Goal: Information Seeking & Learning: Learn about a topic

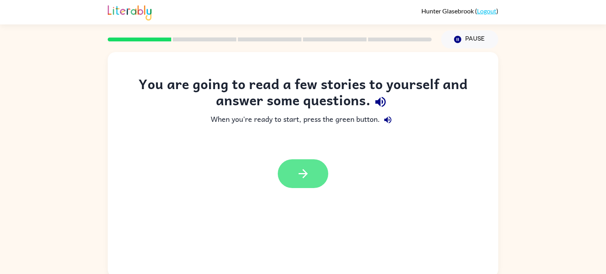
click at [307, 178] on icon "button" at bounding box center [303, 174] width 14 height 14
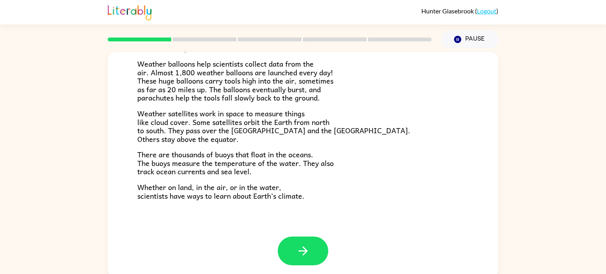
scroll to position [220, 0]
click at [279, 253] on button "button" at bounding box center [303, 251] width 50 height 29
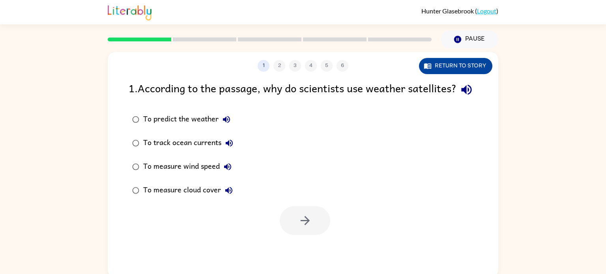
click at [422, 71] on button "Return to story" at bounding box center [455, 66] width 73 height 16
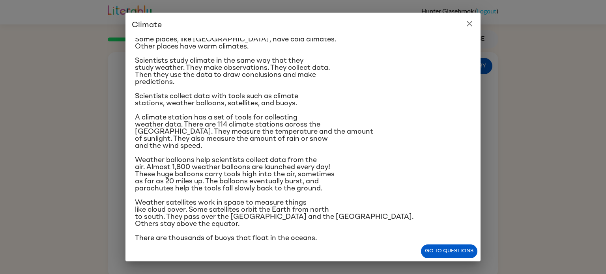
scroll to position [50, 0]
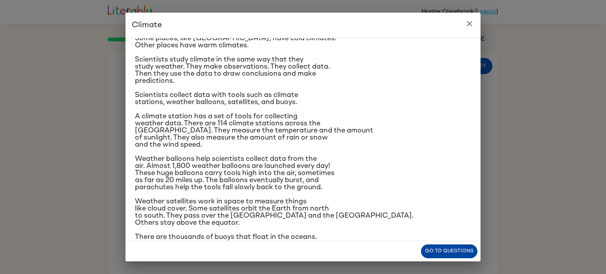
click at [438, 252] on button "Go to questions" at bounding box center [449, 252] width 56 height 14
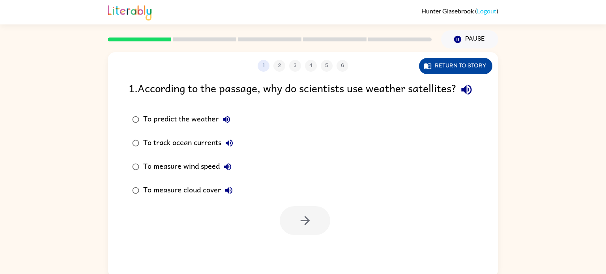
click at [434, 60] on button "Return to story" at bounding box center [455, 66] width 73 height 16
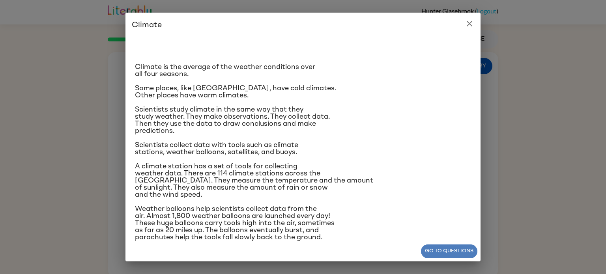
click at [431, 250] on button "Go to questions" at bounding box center [449, 252] width 56 height 14
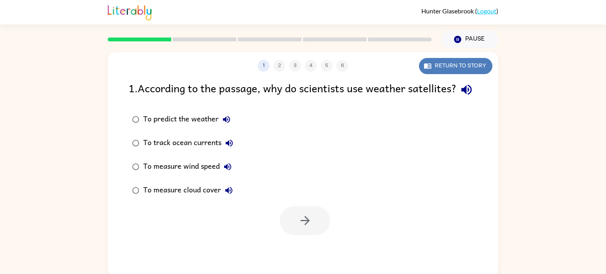
click at [449, 63] on button "Return to story" at bounding box center [455, 66] width 73 height 16
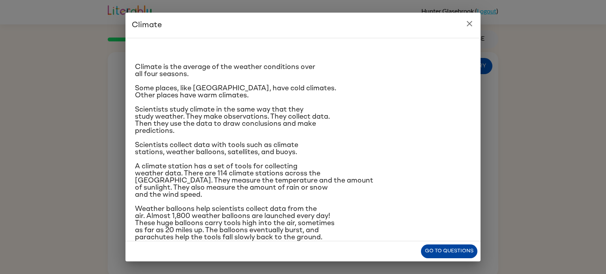
click at [456, 250] on button "Go to questions" at bounding box center [449, 252] width 56 height 14
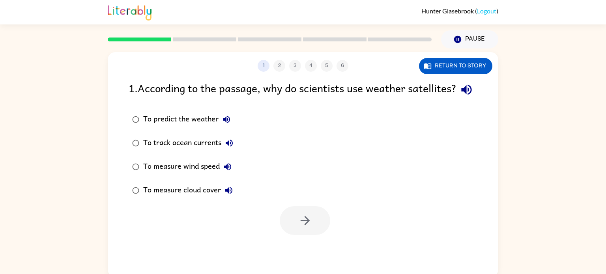
click at [196, 151] on div "To track ocean currents" at bounding box center [190, 143] width 94 height 16
click at [294, 235] on button "button" at bounding box center [305, 220] width 50 height 29
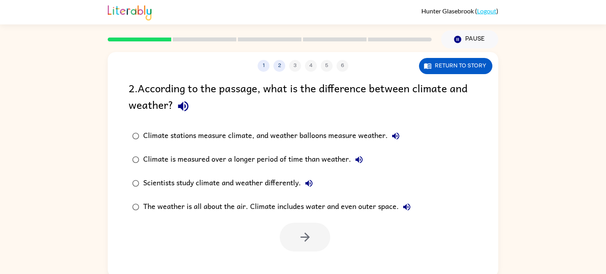
click at [271, 204] on div "The weather is all about the air. Climate includes water and even outer space." at bounding box center [278, 207] width 271 height 16
click at [290, 226] on button "button" at bounding box center [305, 237] width 50 height 29
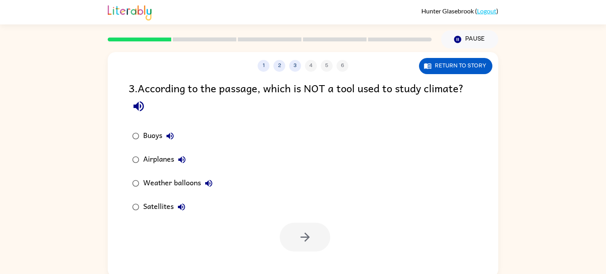
click at [161, 139] on div "Buoys" at bounding box center [160, 136] width 35 height 16
click at [313, 257] on div "1 2 3 4 5 6 Return to story 3 . According to the passage, which is NOT a tool u…" at bounding box center [303, 164] width 391 height 225
click at [312, 236] on icon "button" at bounding box center [305, 237] width 14 height 14
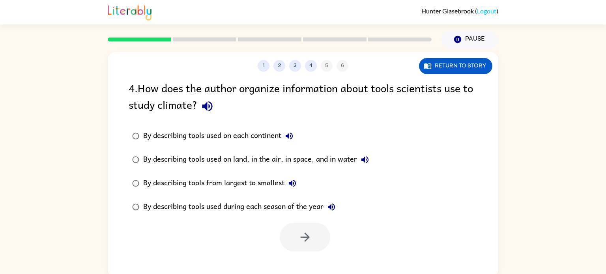
click at [205, 159] on div "By describing tools used on land, in the air, in space, and in water" at bounding box center [258, 160] width 230 height 16
click at [316, 242] on button "button" at bounding box center [305, 237] width 50 height 29
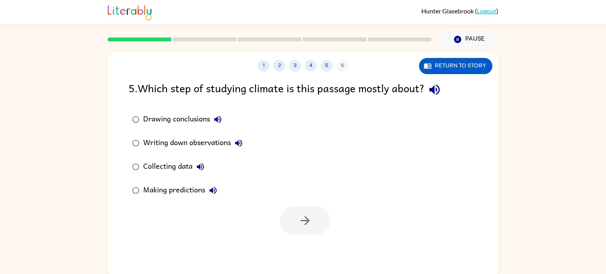
click at [163, 162] on div "Collecting data" at bounding box center [175, 167] width 65 height 16
click at [304, 230] on button "button" at bounding box center [305, 220] width 50 height 29
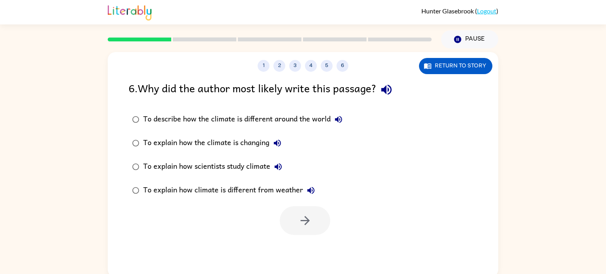
click at [207, 133] on label "To explain how the climate is changing" at bounding box center [237, 143] width 226 height 24
click at [301, 228] on button "button" at bounding box center [305, 220] width 50 height 29
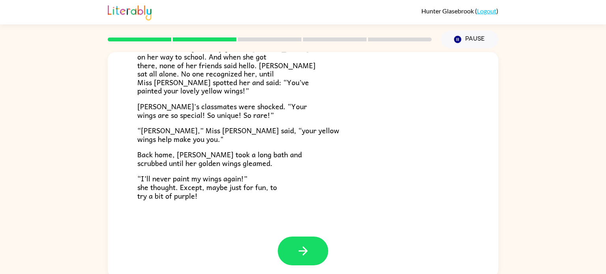
scroll to position [220, 0]
click at [299, 238] on button "button" at bounding box center [303, 251] width 50 height 29
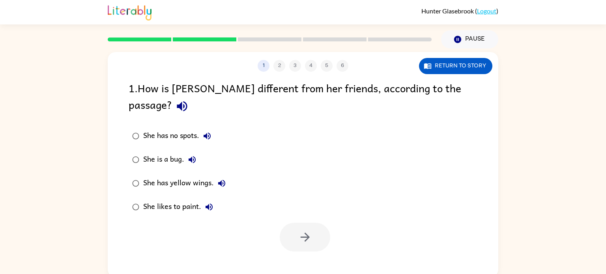
scroll to position [0, 0]
click at [177, 176] on div "She has yellow wings." at bounding box center [186, 184] width 86 height 16
click at [300, 230] on icon "button" at bounding box center [305, 237] width 14 height 14
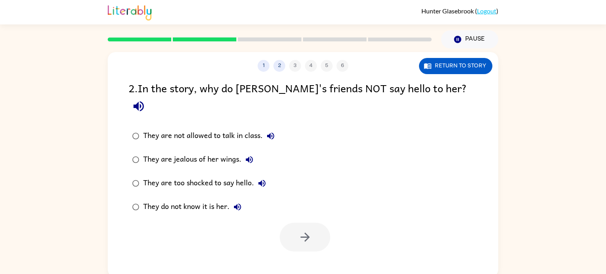
click at [208, 152] on div "They are jealous of her wings." at bounding box center [200, 160] width 114 height 16
click at [295, 223] on button "button" at bounding box center [305, 237] width 50 height 29
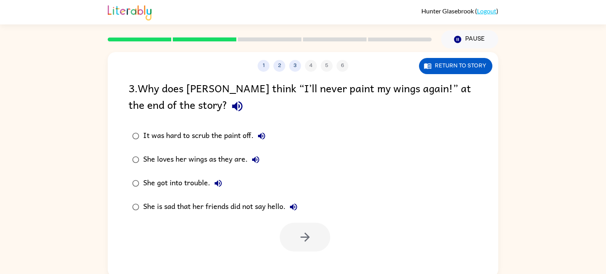
click at [221, 158] on div "She loves her wings as they are." at bounding box center [203, 160] width 120 height 16
click at [307, 239] on icon "button" at bounding box center [304, 237] width 9 height 9
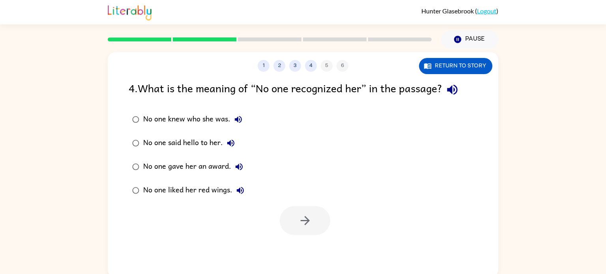
click at [189, 124] on div "No one knew who she was." at bounding box center [194, 120] width 103 height 16
click at [302, 217] on icon "button" at bounding box center [305, 221] width 14 height 14
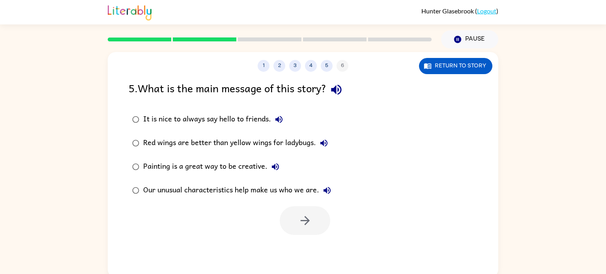
click at [186, 180] on label "Our unusual characteristics help make us who we are." at bounding box center [231, 191] width 215 height 24
click at [331, 221] on div at bounding box center [303, 218] width 391 height 33
click at [325, 223] on button "button" at bounding box center [305, 220] width 50 height 29
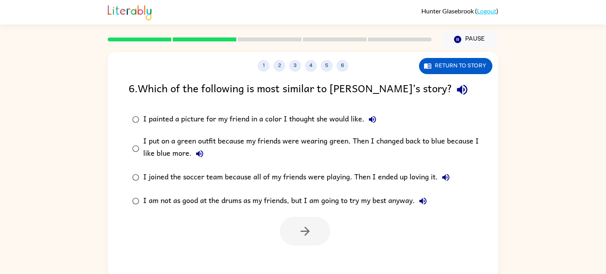
click at [260, 138] on div "I put on a green outfit because my friends were wearing green. Then I changed b…" at bounding box center [315, 148] width 345 height 26
click at [301, 225] on icon "button" at bounding box center [305, 231] width 14 height 14
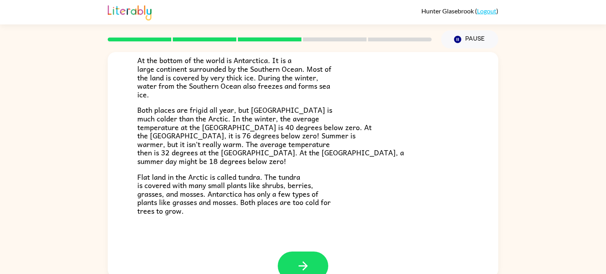
scroll to position [163, 0]
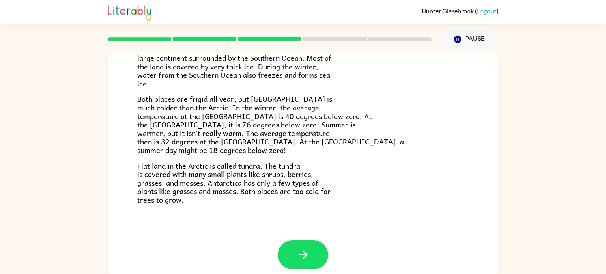
click at [290, 239] on div "The Arctic and [GEOGRAPHIC_DATA] Have you heard of the Arctic and [GEOGRAPHIC_D…" at bounding box center [303, 65] width 391 height 351
click at [292, 243] on button "button" at bounding box center [303, 255] width 50 height 29
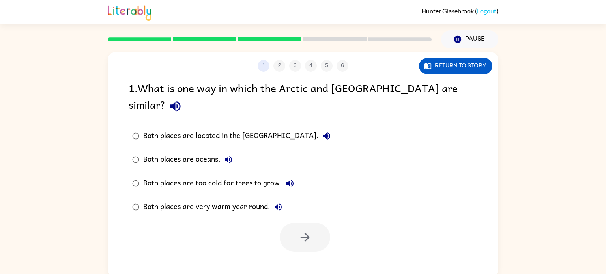
scroll to position [0, 0]
click at [217, 128] on div "Both places are located in the [GEOGRAPHIC_DATA]." at bounding box center [238, 136] width 191 height 16
click at [187, 152] on div "Both places are oceans." at bounding box center [189, 160] width 93 height 16
click at [310, 230] on icon "button" at bounding box center [305, 237] width 14 height 14
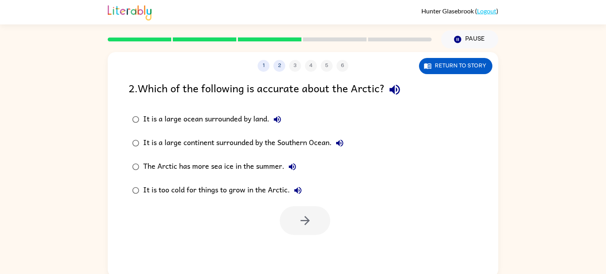
click at [206, 157] on label "The Arctic has more sea ice in the summer." at bounding box center [237, 167] width 227 height 24
click at [288, 220] on button "button" at bounding box center [305, 220] width 50 height 29
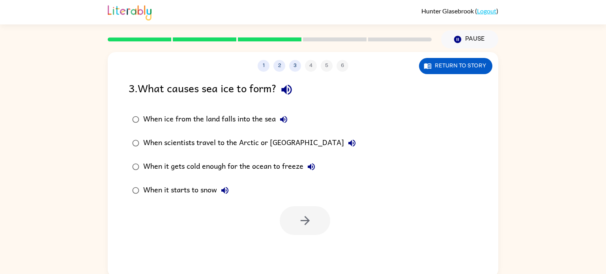
click at [171, 158] on label "When it gets cold enough for the ocean to freeze" at bounding box center [243, 167] width 239 height 24
click at [305, 217] on icon "button" at bounding box center [305, 221] width 14 height 14
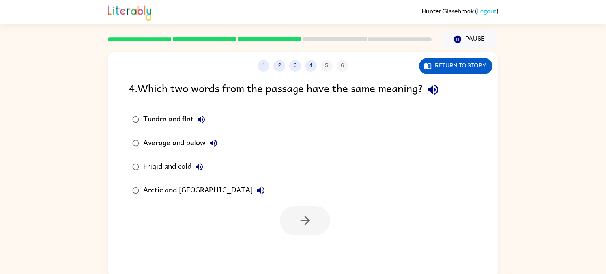
click at [190, 117] on div "Tundra and flat" at bounding box center [176, 120] width 66 height 16
click at [312, 219] on button "button" at bounding box center [305, 220] width 50 height 29
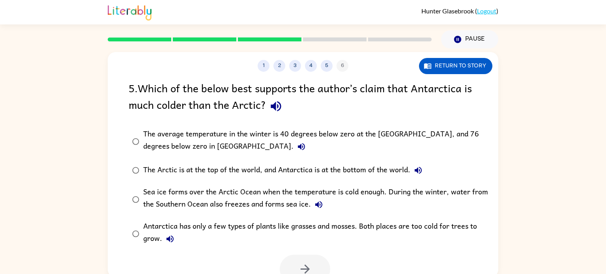
click at [280, 211] on div "Sea ice forms over the Arctic Ocean when the temperature is cold enough. During…" at bounding box center [315, 199] width 345 height 26
click at [299, 259] on button "button" at bounding box center [305, 269] width 50 height 29
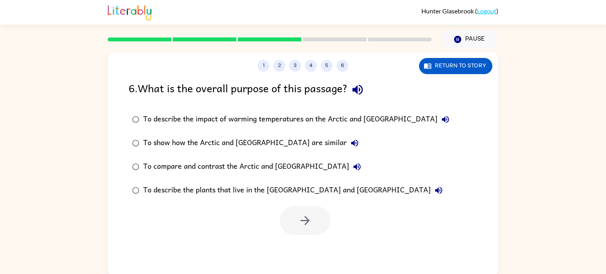
click at [219, 139] on div "To show how the Arctic and [GEOGRAPHIC_DATA] are similar" at bounding box center [252, 143] width 219 height 16
click at [311, 228] on button "button" at bounding box center [305, 220] width 50 height 29
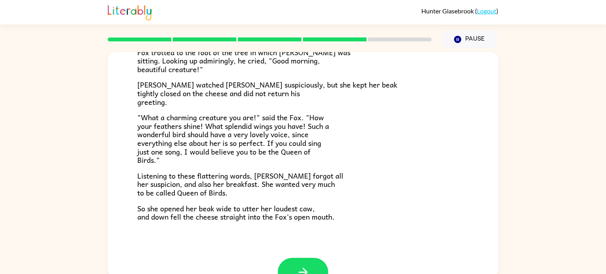
scroll to position [135, 0]
click at [302, 260] on button "button" at bounding box center [303, 272] width 50 height 29
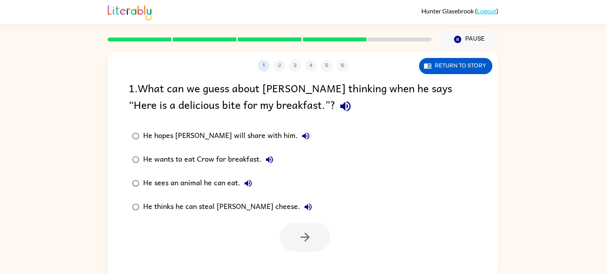
scroll to position [0, 0]
click at [168, 153] on div "He wants to eat Crow for breakfast." at bounding box center [210, 160] width 134 height 16
click at [302, 241] on icon "button" at bounding box center [305, 237] width 14 height 14
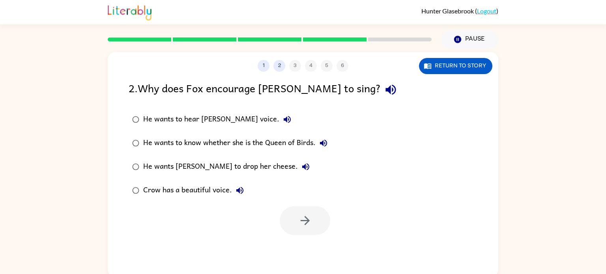
click at [251, 140] on div "He wants to know whether she is the Queen of Birds." at bounding box center [237, 143] width 188 height 16
click at [300, 212] on button "button" at bounding box center [305, 220] width 50 height 29
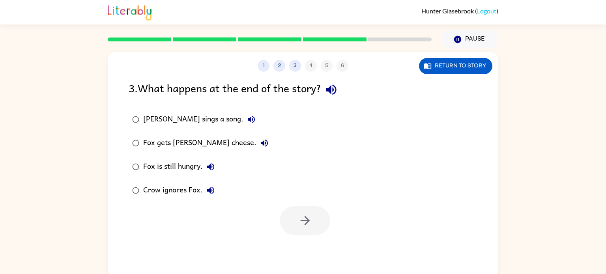
click at [189, 185] on div "Crow ignores Fox." at bounding box center [180, 191] width 75 height 16
click at [312, 215] on button "button" at bounding box center [305, 220] width 50 height 29
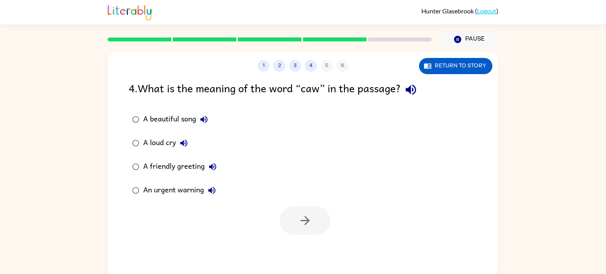
click at [182, 189] on div "An urgent warning" at bounding box center [181, 191] width 77 height 16
click at [309, 216] on icon "button" at bounding box center [305, 221] width 14 height 14
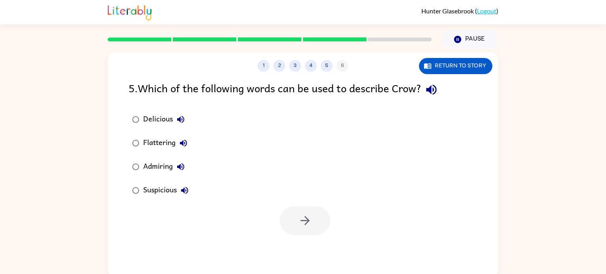
click at [168, 182] on label "Suspicious" at bounding box center [160, 191] width 72 height 24
click at [288, 217] on button "button" at bounding box center [305, 220] width 50 height 29
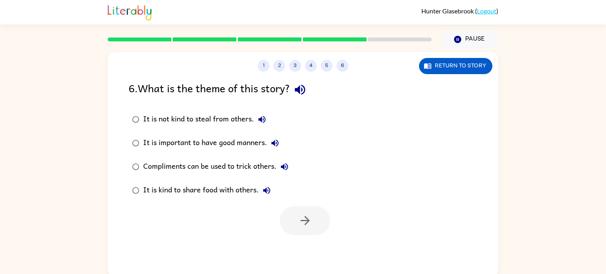
click at [184, 143] on div "It is important to have good manners." at bounding box center [213, 143] width 140 height 16
click at [280, 214] on div at bounding box center [305, 220] width 50 height 29
click at [282, 215] on button "button" at bounding box center [305, 220] width 50 height 29
